Goal: Obtain resource: Download file/media

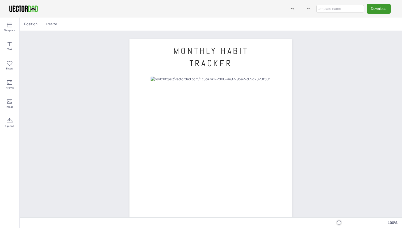
click at [331, 86] on div "MONTHLY HABIT TRACKER [DOMAIN_NAME]" at bounding box center [211, 144] width 382 height 226
click at [234, 69] on p "MONTHLY HABIT TRACKER" at bounding box center [211, 57] width 89 height 24
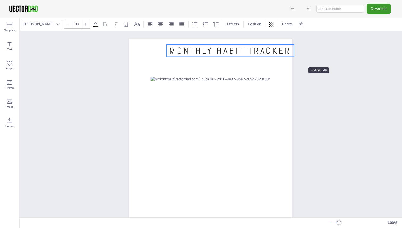
drag, startPoint x: 253, startPoint y: 60, endPoint x: 292, endPoint y: 58, distance: 39.1
click at [292, 58] on div "MONTHLY HABIT TRACKER [DOMAIN_NAME]" at bounding box center [210, 144] width 179 height 210
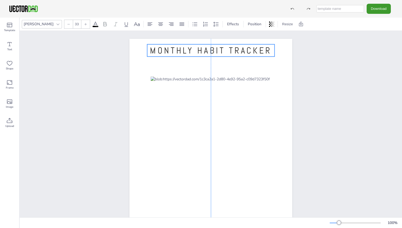
drag, startPoint x: 236, startPoint y: 53, endPoint x: 221, endPoint y: 53, distance: 15.4
click at [221, 53] on span "MONTHLY HABIT TRACKER" at bounding box center [211, 50] width 122 height 11
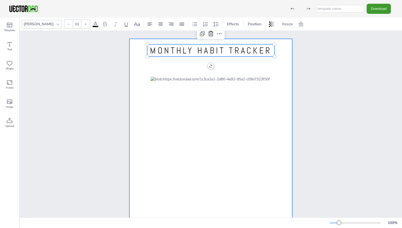
click at [192, 77] on div at bounding box center [210, 154] width 120 height 155
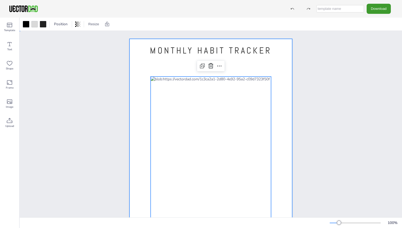
click at [186, 70] on div at bounding box center [210, 144] width 163 height 210
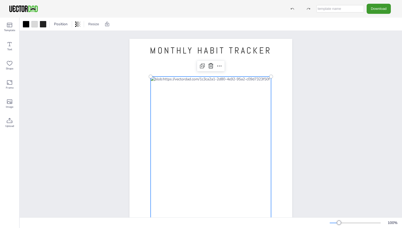
click at [201, 85] on div at bounding box center [210, 154] width 120 height 155
click at [202, 78] on div at bounding box center [210, 154] width 120 height 155
click at [182, 69] on div at bounding box center [210, 144] width 163 height 210
click at [189, 77] on div at bounding box center [210, 154] width 120 height 155
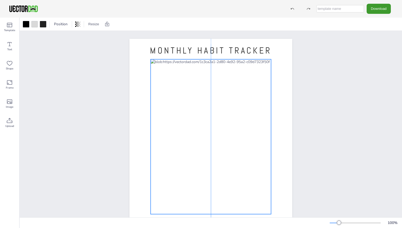
drag, startPoint x: 192, startPoint y: 78, endPoint x: 192, endPoint y: 61, distance: 17.3
click at [192, 61] on div at bounding box center [210, 136] width 120 height 155
click at [178, 78] on div at bounding box center [210, 136] width 120 height 155
click at [207, 72] on div at bounding box center [210, 136] width 120 height 155
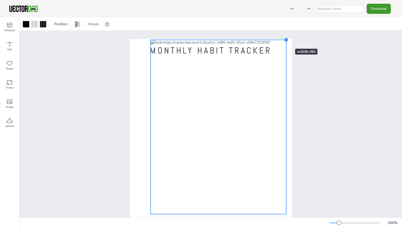
drag, startPoint x: 268, startPoint y: 58, endPoint x: 279, endPoint y: 39, distance: 22.5
click at [279, 39] on div "MONTHLY HABIT TRACKER [DOMAIN_NAME]" at bounding box center [210, 144] width 163 height 210
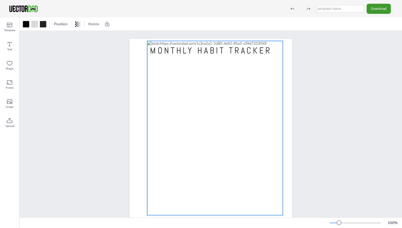
click at [238, 93] on div at bounding box center [215, 128] width 136 height 174
click at [220, 53] on div at bounding box center [215, 128] width 136 height 174
click at [309, 66] on div "MONTHLY HABIT TRACKER [DOMAIN_NAME]" at bounding box center [211, 144] width 208 height 226
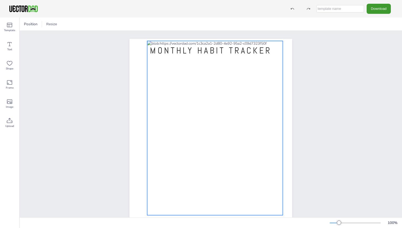
click at [199, 52] on div at bounding box center [215, 128] width 136 height 174
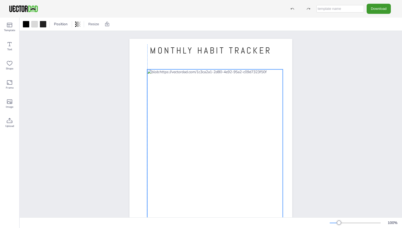
drag, startPoint x: 187, startPoint y: 71, endPoint x: 188, endPoint y: 101, distance: 29.5
click at [188, 101] on div at bounding box center [215, 156] width 136 height 174
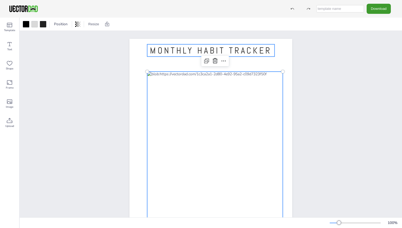
click at [186, 51] on span "MONTHLY HABIT TRACKER" at bounding box center [211, 50] width 122 height 11
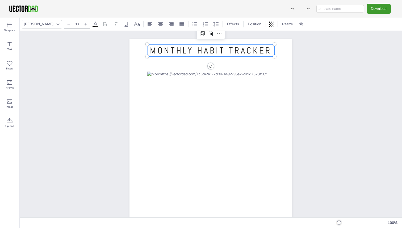
click at [186, 51] on span "MONTHLY HABIT TRACKER" at bounding box center [211, 50] width 122 height 11
click at [157, 24] on icon at bounding box center [160, 24] width 6 height 6
click at [299, 58] on div "MONTHLY HABIT TRACKER [DOMAIN_NAME] MONTHLY HABIT TRACKER" at bounding box center [211, 144] width 208 height 226
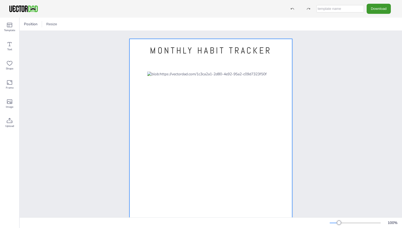
click at [216, 71] on div at bounding box center [210, 144] width 163 height 210
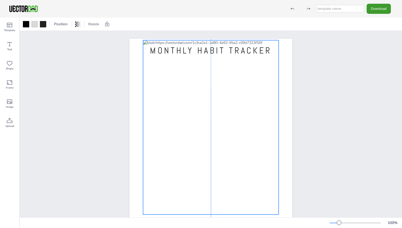
drag, startPoint x: 214, startPoint y: 121, endPoint x: 209, endPoint y: 90, distance: 31.7
click at [209, 90] on div at bounding box center [211, 127] width 136 height 174
click at [159, 52] on div at bounding box center [211, 127] width 136 height 174
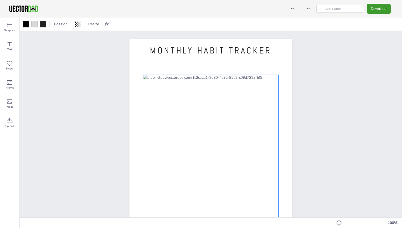
drag, startPoint x: 172, startPoint y: 61, endPoint x: 173, endPoint y: 90, distance: 28.4
click at [173, 90] on div at bounding box center [211, 162] width 136 height 174
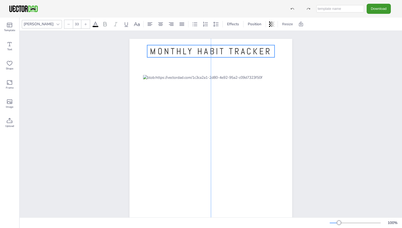
click at [173, 47] on span "MONTHLY HABIT TRACKER" at bounding box center [211, 51] width 122 height 11
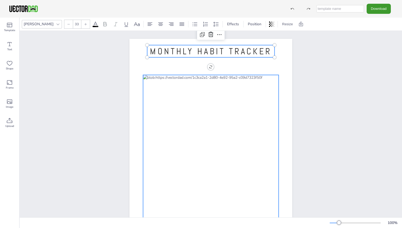
click at [187, 128] on div at bounding box center [211, 162] width 136 height 174
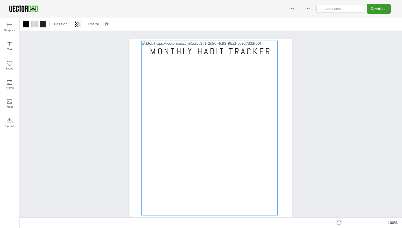
drag, startPoint x: 192, startPoint y: 142, endPoint x: 190, endPoint y: 108, distance: 34.1
click at [190, 108] on div at bounding box center [210, 128] width 136 height 174
click at [213, 112] on div at bounding box center [210, 128] width 136 height 174
click at [359, 120] on div "MONTHLY HABIT TRACKER [DOMAIN_NAME]" at bounding box center [211, 144] width 382 height 226
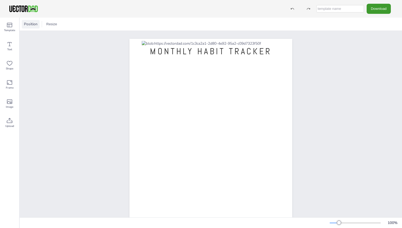
click at [27, 28] on div "Position" at bounding box center [31, 24] width 18 height 9
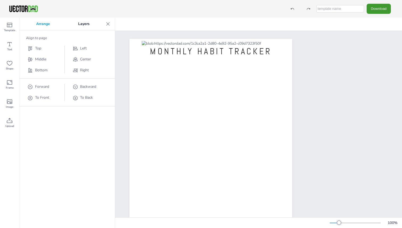
click at [105, 24] on icon at bounding box center [107, 23] width 5 height 5
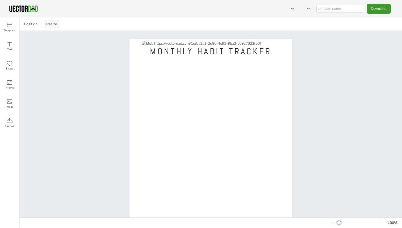
click at [55, 28] on button "Resize" at bounding box center [51, 24] width 15 height 9
click at [73, 74] on div "MONTHLY HABIT TRACKER [DOMAIN_NAME]" at bounding box center [211, 144] width 382 height 226
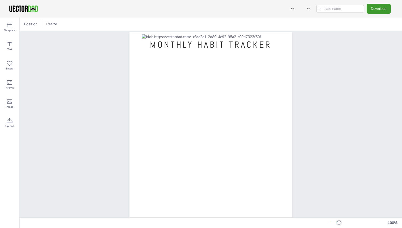
scroll to position [8, 0]
click at [377, 8] on button "Download" at bounding box center [379, 9] width 24 height 10
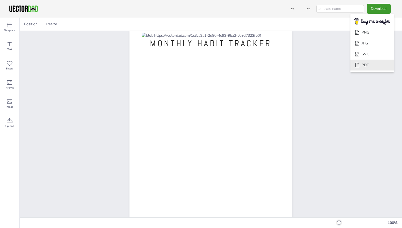
click at [379, 66] on li "PDF" at bounding box center [372, 65] width 44 height 11
